Goal: Entertainment & Leisure: Browse casually

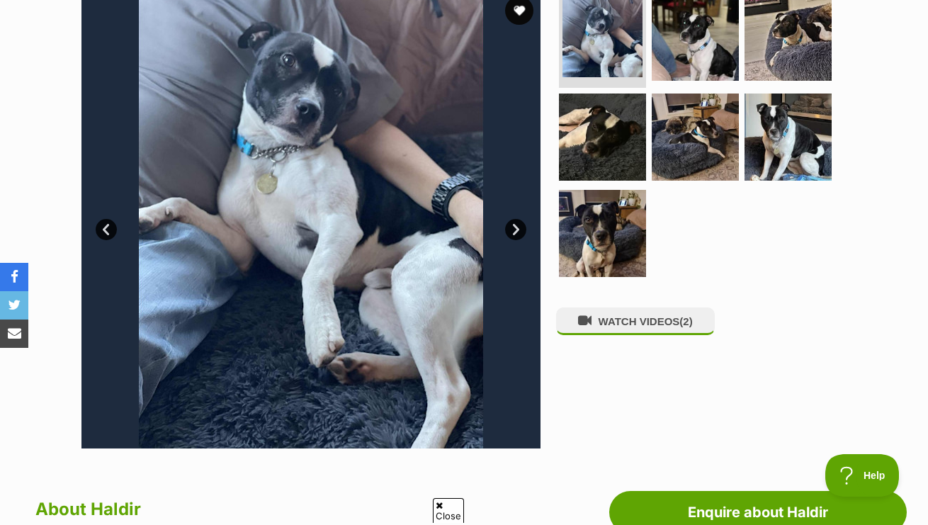
click at [517, 227] on link "Next" at bounding box center [515, 229] width 21 height 21
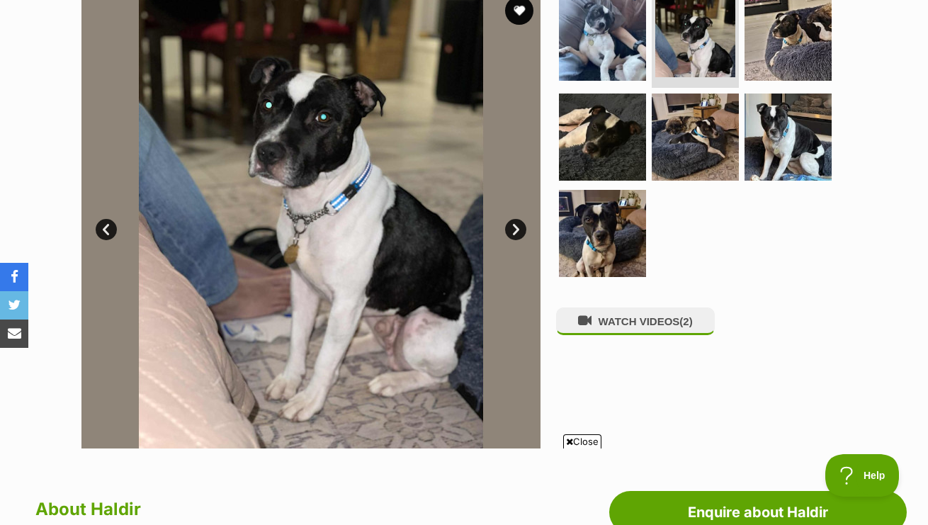
click at [517, 227] on link "Next" at bounding box center [515, 229] width 21 height 21
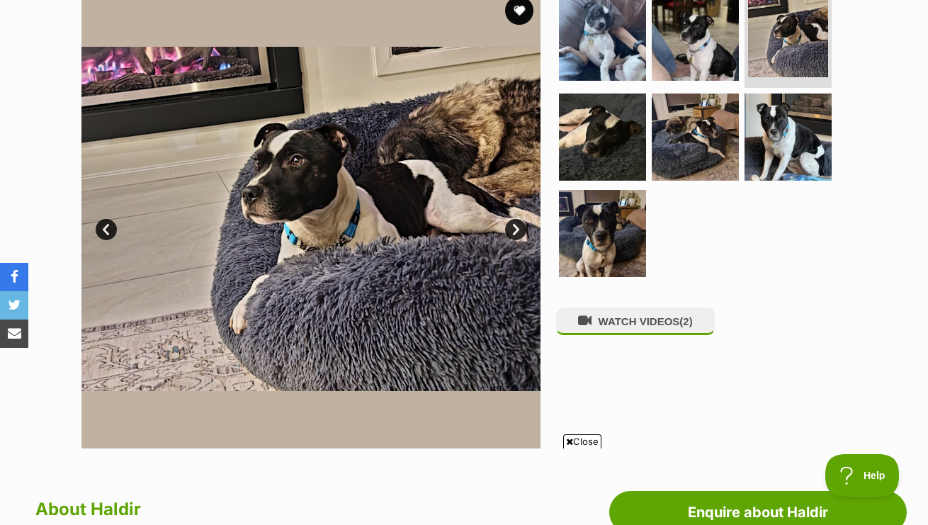
click at [517, 227] on link "Next" at bounding box center [515, 229] width 21 height 21
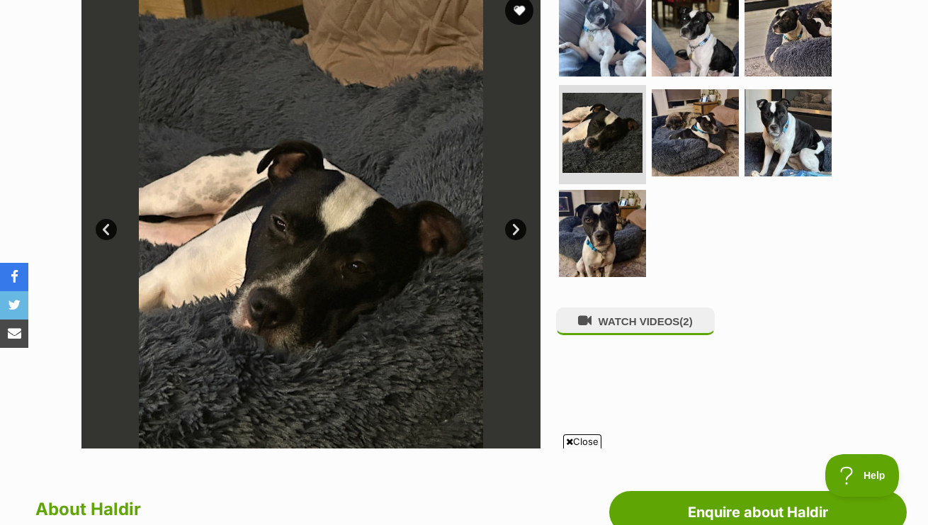
click at [517, 227] on link "Next" at bounding box center [515, 229] width 21 height 21
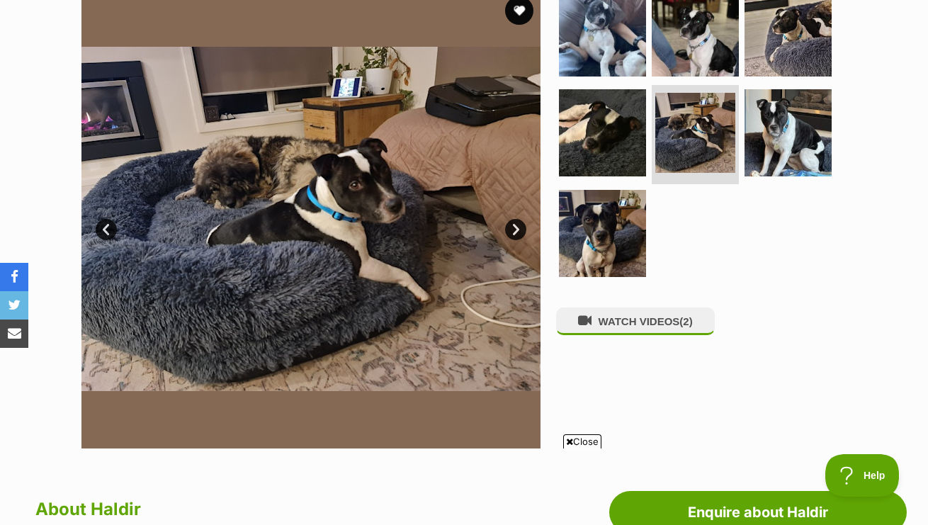
click at [517, 227] on link "Next" at bounding box center [515, 229] width 21 height 21
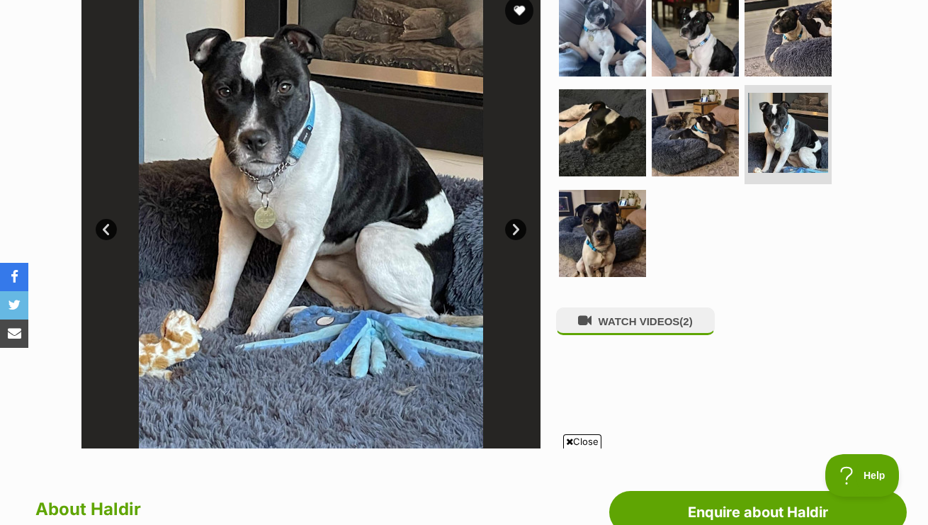
click at [517, 227] on link "Next" at bounding box center [515, 229] width 21 height 21
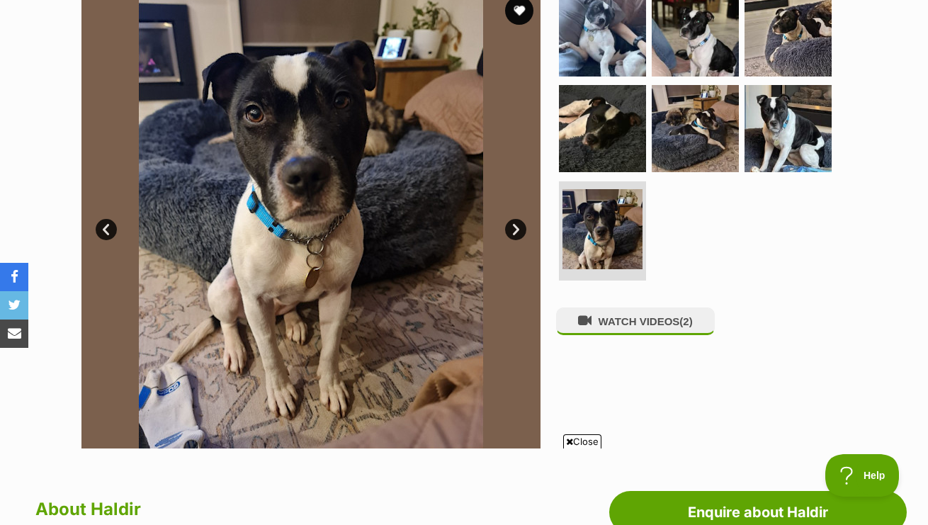
click at [517, 227] on link "Next" at bounding box center [515, 229] width 21 height 21
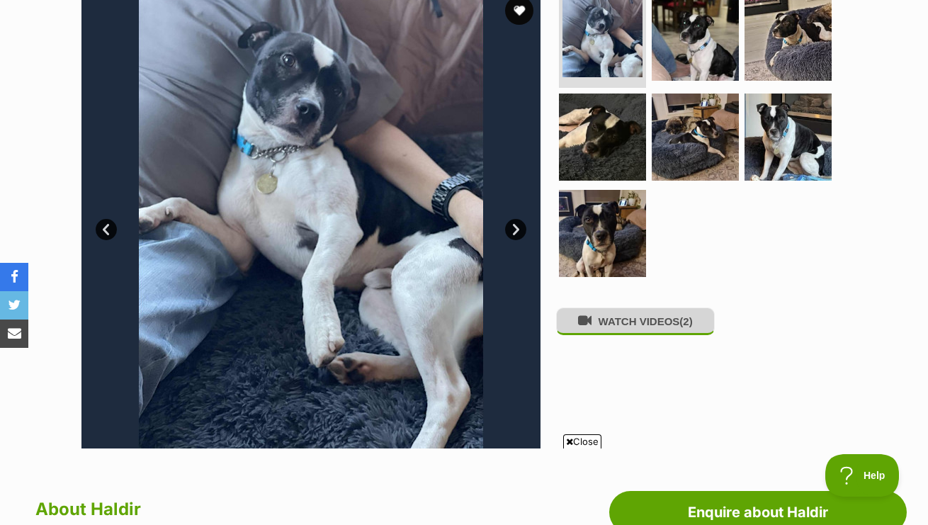
click at [661, 326] on button "WATCH VIDEOS (2)" at bounding box center [635, 322] width 159 height 28
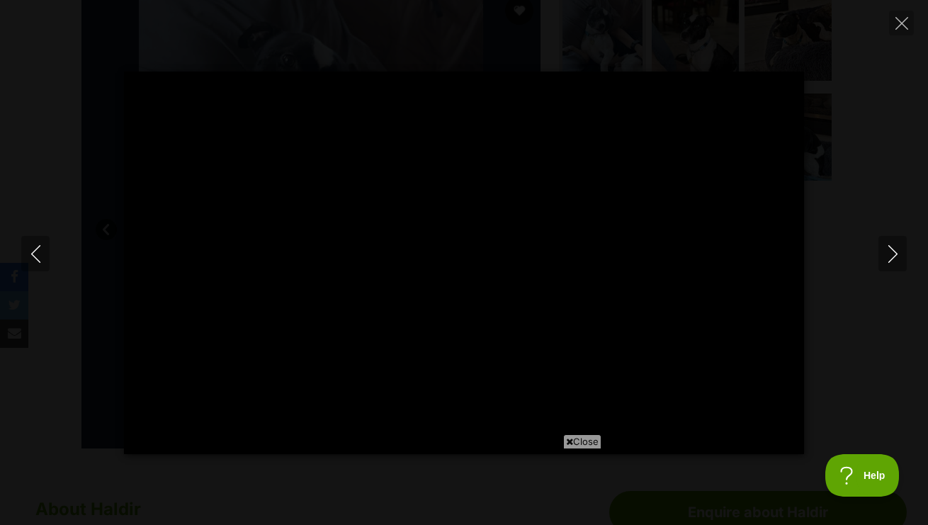
type input "100"
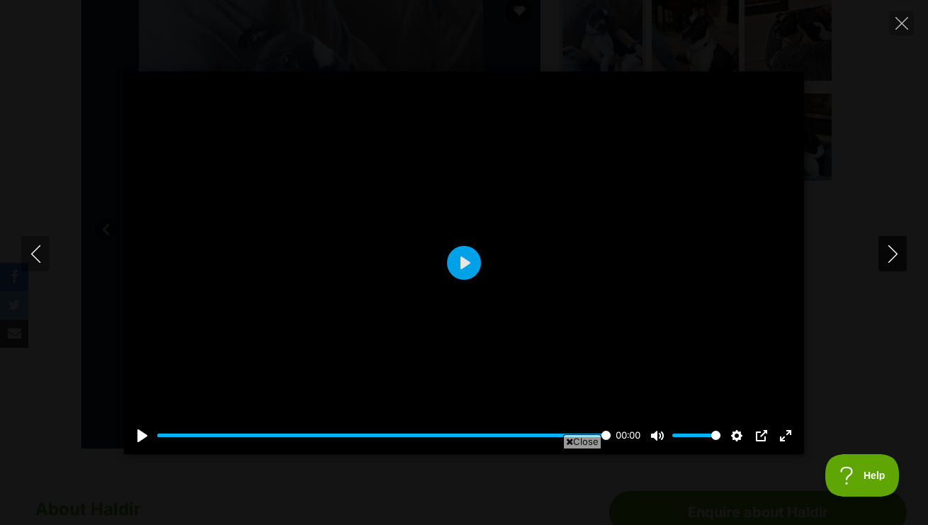
click at [897, 254] on icon "Next" at bounding box center [892, 254] width 9 height 18
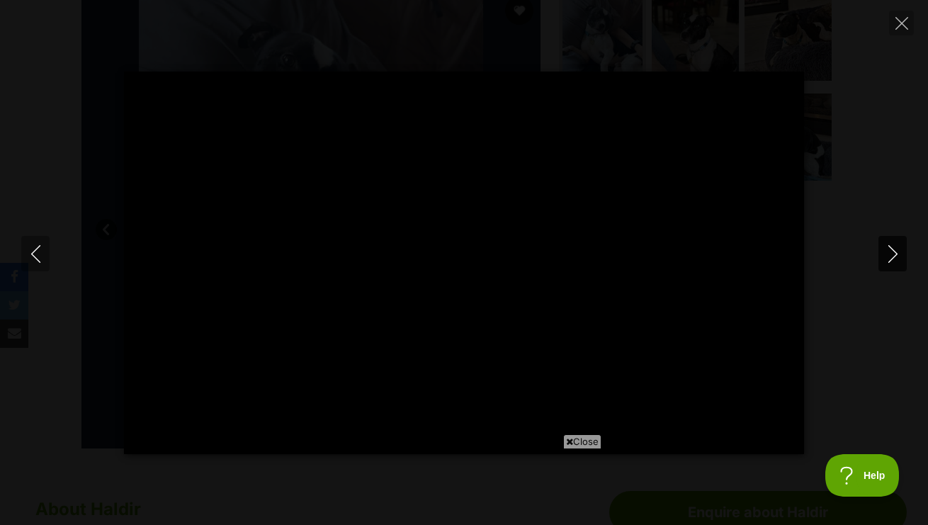
type input "100"
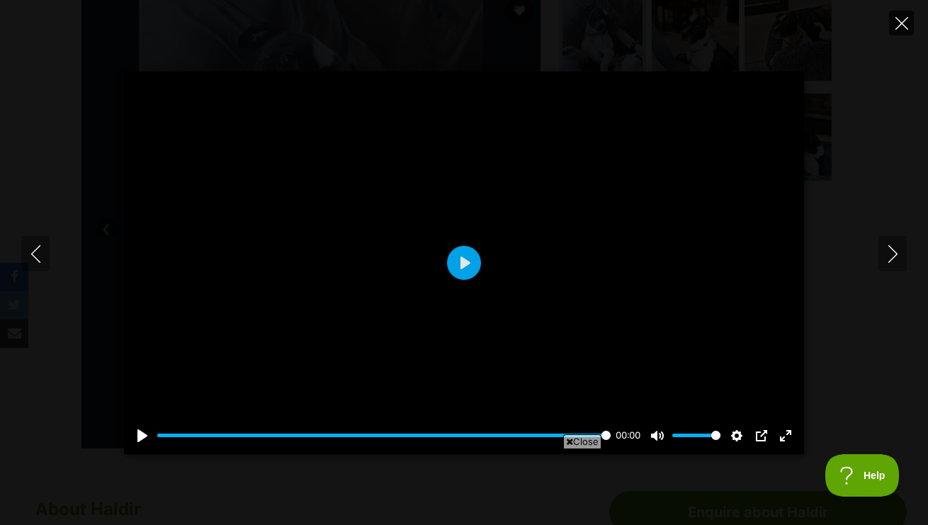
click at [902, 13] on button "Close" at bounding box center [901, 23] width 25 height 25
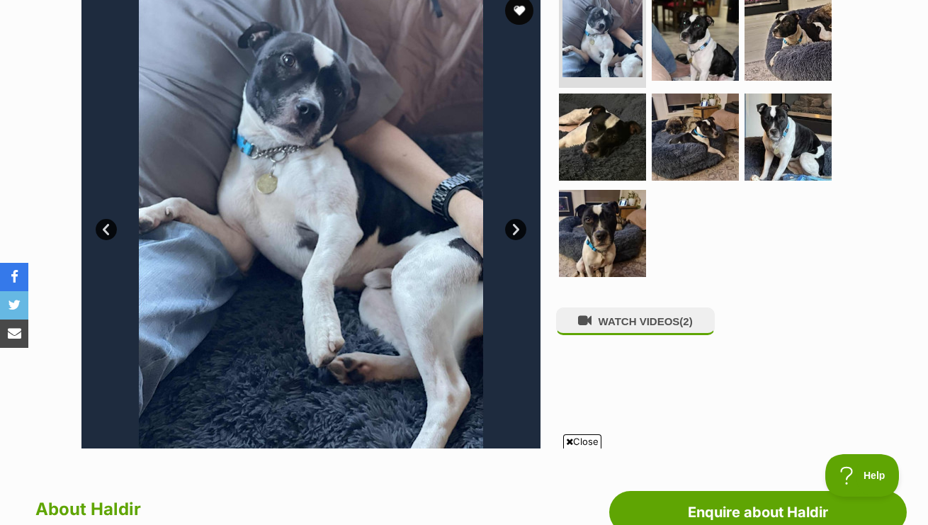
click at [515, 229] on link "Next" at bounding box center [515, 229] width 21 height 21
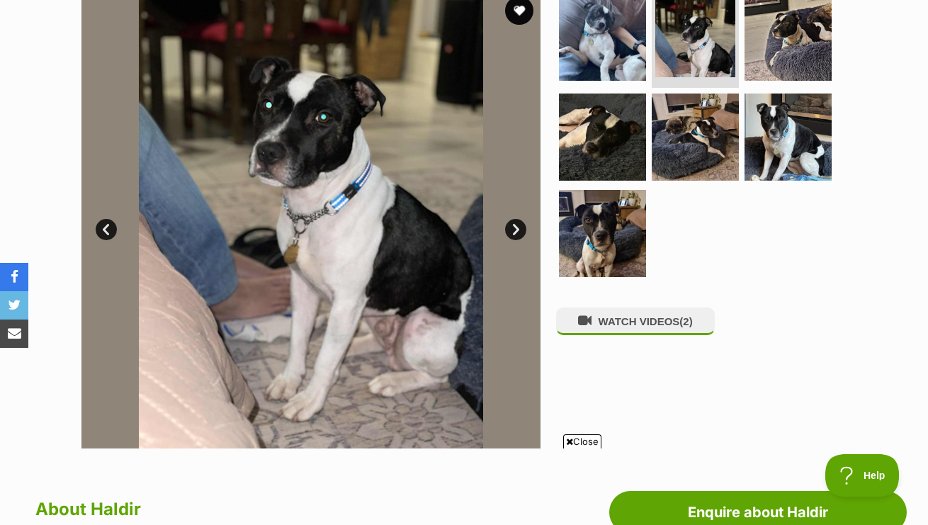
click at [507, 232] on link "Next" at bounding box center [515, 229] width 21 height 21
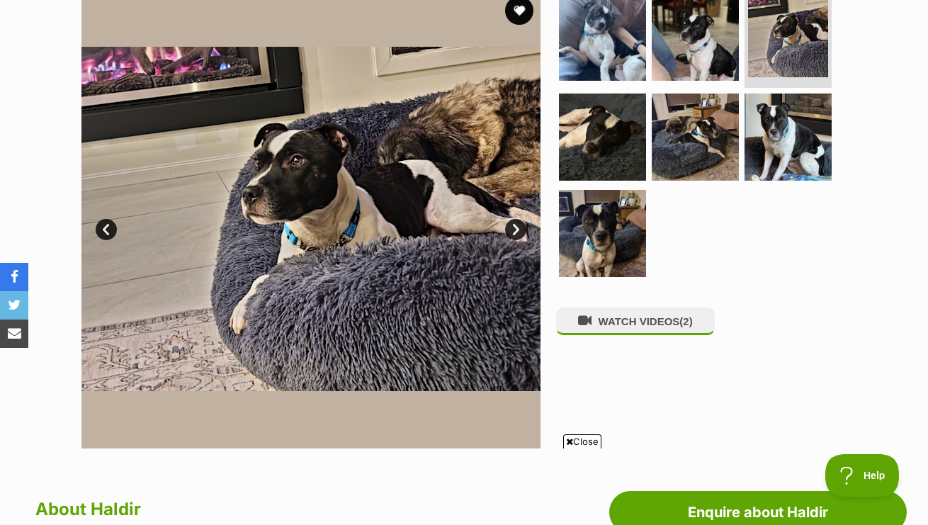
click at [513, 228] on link "Next" at bounding box center [515, 229] width 21 height 21
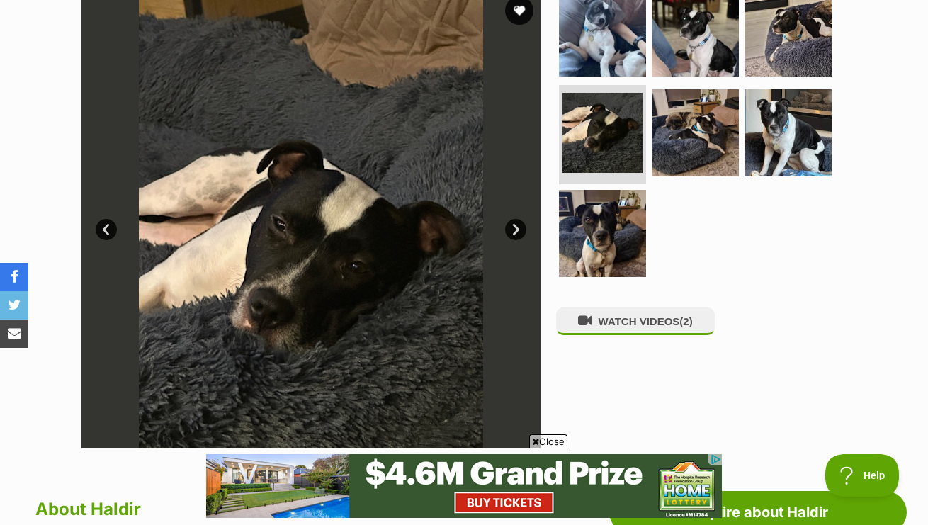
click at [513, 228] on link "Next" at bounding box center [515, 229] width 21 height 21
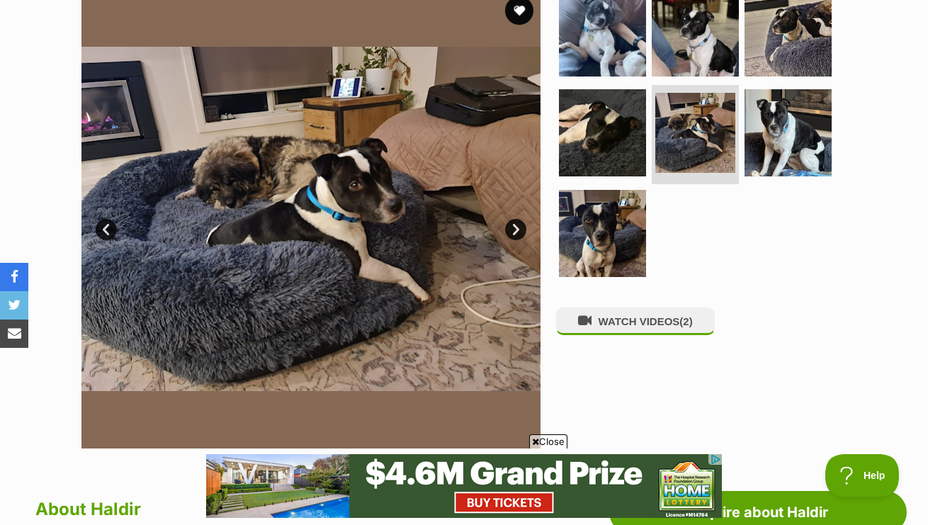
click at [513, 228] on link "Next" at bounding box center [515, 229] width 21 height 21
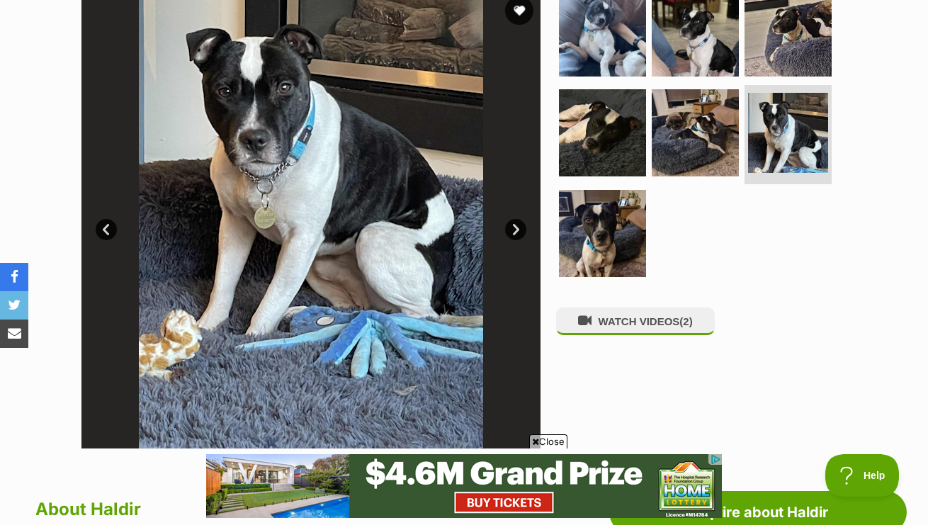
click at [513, 228] on link "Next" at bounding box center [515, 229] width 21 height 21
